Goal: Task Accomplishment & Management: Complete application form

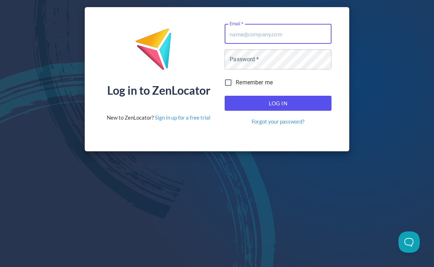
click at [283, 32] on input "Email   *" at bounding box center [278, 34] width 107 height 20
click at [0, 267] on com-1password-button at bounding box center [0, 267] width 0 height 0
type input "[EMAIL_ADDRESS][DOMAIN_NAME]"
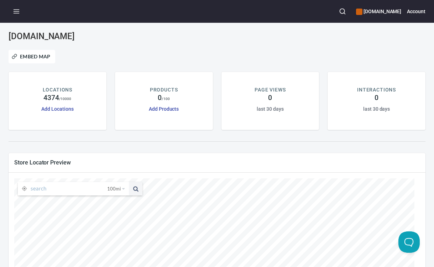
click at [19, 12] on icon "button" at bounding box center [16, 11] width 7 height 7
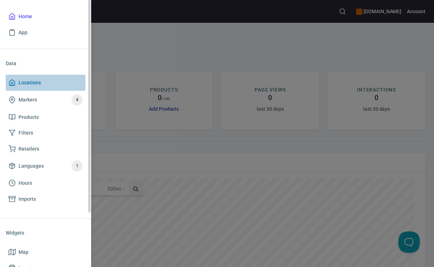
click at [36, 81] on span "Locations" at bounding box center [30, 82] width 22 height 9
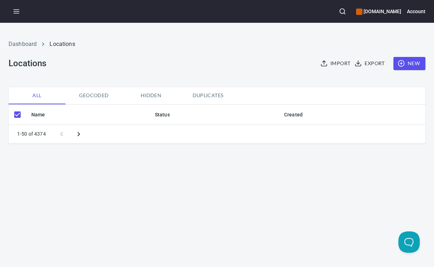
checkbox input "false"
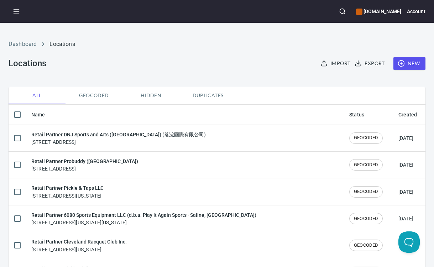
click at [405, 64] on span "New" at bounding box center [409, 63] width 21 height 9
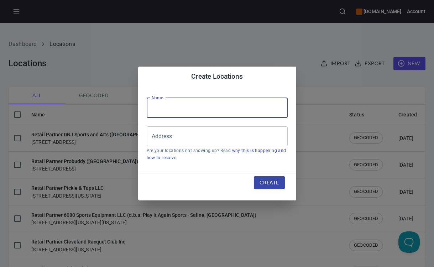
click at [228, 113] on input "text" at bounding box center [217, 108] width 141 height 20
paste input "Pickleland LLC"
click at [164, 144] on div "Address" at bounding box center [217, 136] width 141 height 20
type input "Retail Partner Pickleland LLC"
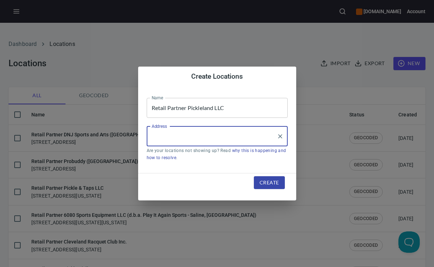
paste input "[STREET_ADDRESS][PERSON_NAME]"
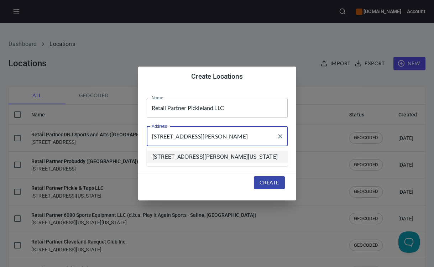
click at [0, 267] on com-1password-button at bounding box center [0, 267] width 0 height 0
click at [231, 162] on li "[STREET_ADDRESS][PERSON_NAME][US_STATE]" at bounding box center [217, 157] width 141 height 13
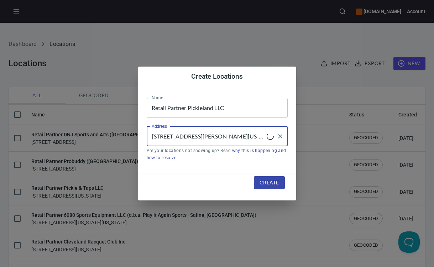
type input "[STREET_ADDRESS][PERSON_NAME][US_STATE]"
click at [268, 182] on span "Create" at bounding box center [269, 182] width 19 height 9
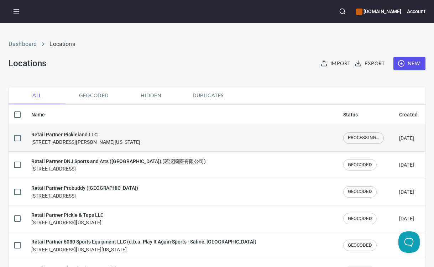
click at [123, 139] on div "Retail Partner Pickleland LLC [STREET_ADDRESS][PERSON_NAME][US_STATE]" at bounding box center [85, 138] width 109 height 15
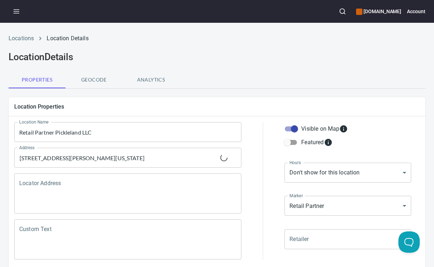
click at [103, 192] on textarea "Locator Address" at bounding box center [127, 193] width 217 height 27
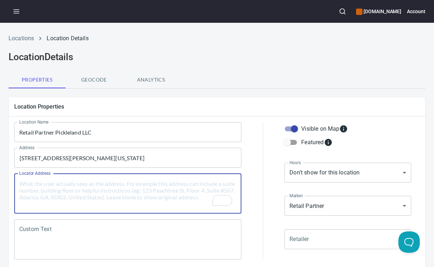
paste textarea "[STREET_ADDRESS][PERSON_NAME][US_STATE]"
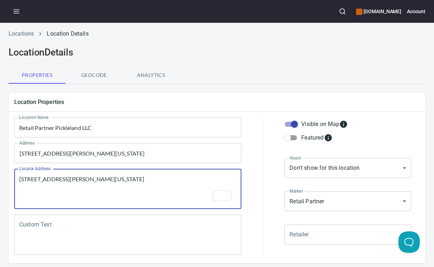
type textarea "[STREET_ADDRESS][PERSON_NAME][US_STATE]"
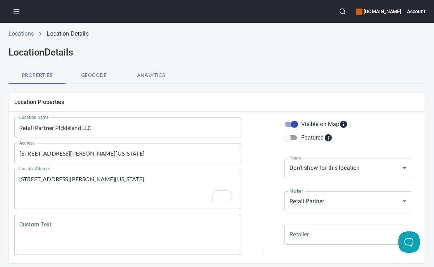
click at [148, 219] on div "Custom Text" at bounding box center [127, 235] width 227 height 40
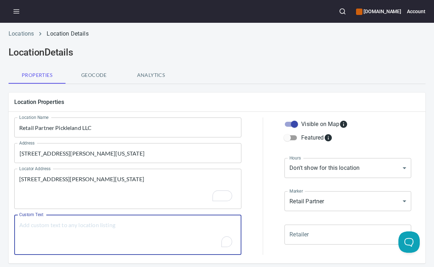
paste textarea "Brands Carried: SelkirkJoola -60% by contract Diadem Slapp Life Avoura Vatic Pr…"
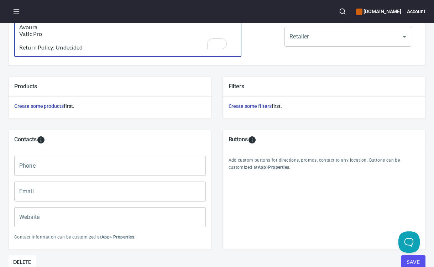
scroll to position [203, 0]
type textarea "Brands Carried: SelkirkJoola -60% by contract Diadem Slapp Life Avoura Vatic Pr…"
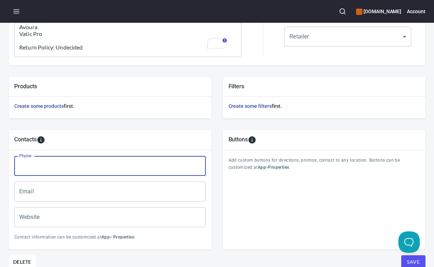
click at [97, 163] on input "Phone" at bounding box center [110, 166] width 192 height 20
paste input "[PHONE_NUMBER]"
type input "[PHONE_NUMBER]"
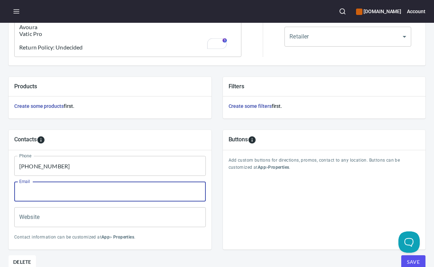
click at [48, 189] on input "Email" at bounding box center [110, 192] width 192 height 20
paste input "[PERSON_NAME][EMAIL_ADDRESS][DOMAIN_NAME]"
type input "[PERSON_NAME][EMAIL_ADDRESS][DOMAIN_NAME]"
click at [34, 215] on input "Website" at bounding box center [110, 217] width 192 height 20
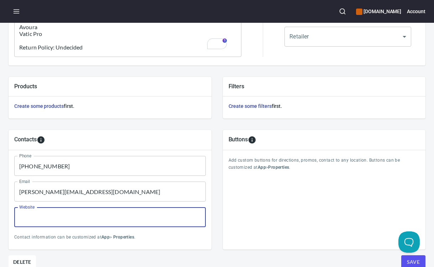
paste input "[URL][DOMAIN_NAME]"
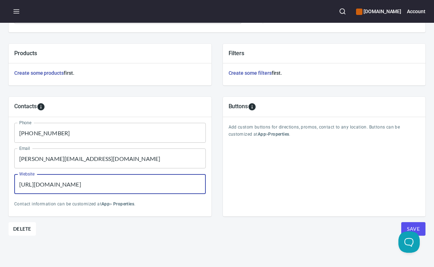
scroll to position [241, 0]
type input "[URL][DOMAIN_NAME]"
click at [407, 227] on span "Save" at bounding box center [413, 229] width 13 height 9
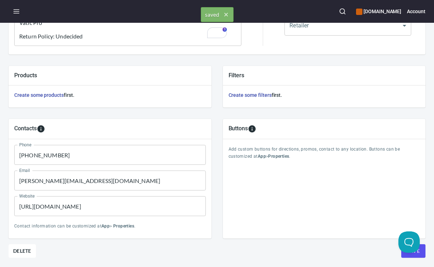
scroll to position [214, 0]
click at [15, 10] on icon "button" at bounding box center [16, 11] width 7 height 7
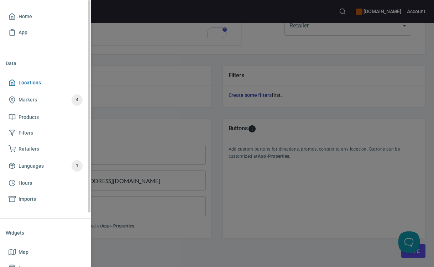
click at [45, 80] on span "Locations" at bounding box center [46, 82] width 74 height 9
